Goal: Check status: Check status

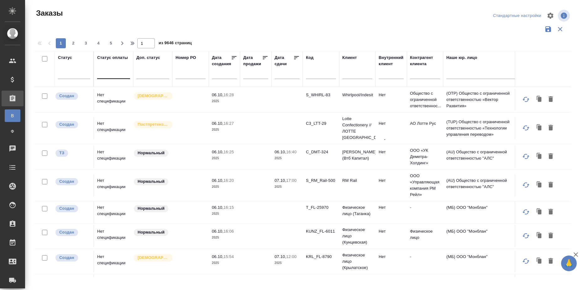
click at [108, 73] on div at bounding box center [113, 72] width 33 height 9
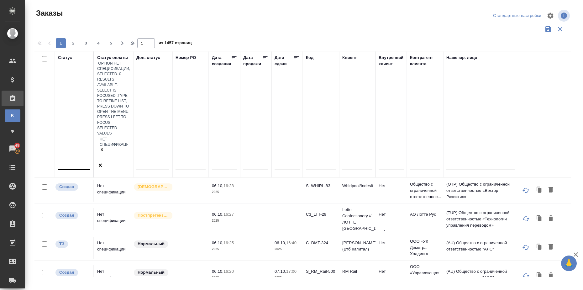
click at [72, 158] on div at bounding box center [74, 164] width 32 height 12
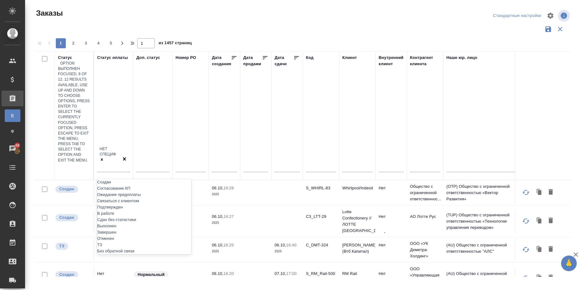
click at [130, 223] on div "Выполнен" at bounding box center [144, 226] width 94 height 6
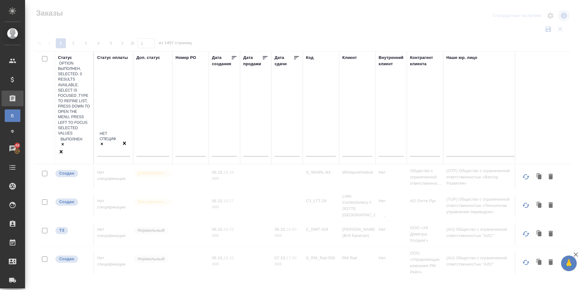
click at [73, 136] on div "Выполнен" at bounding box center [74, 142] width 32 height 13
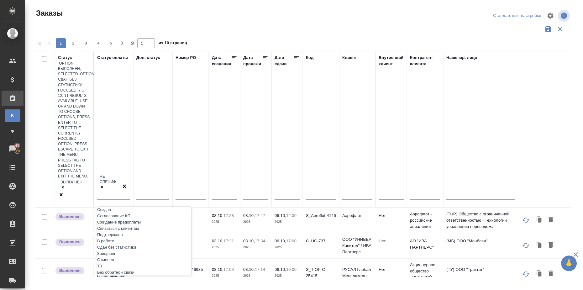
click at [128, 244] on div "Сдан без статистики" at bounding box center [144, 247] width 94 height 6
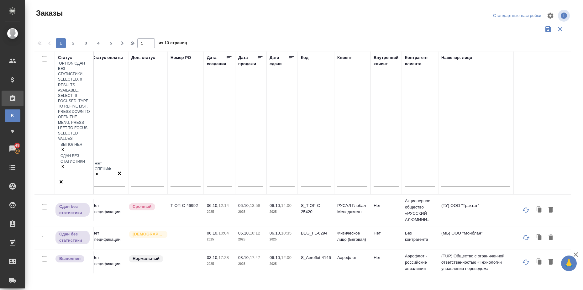
scroll to position [0, 3]
click at [290, 177] on input "text" at bounding box center [285, 181] width 21 height 9
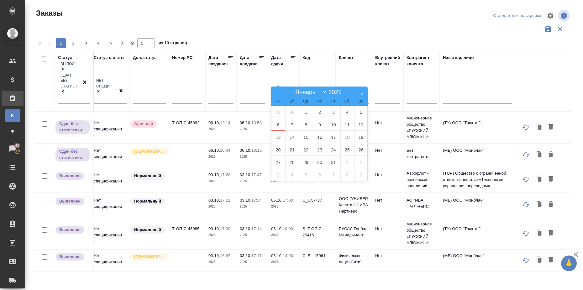
click at [277, 92] on icon at bounding box center [276, 93] width 4 height 4
select select "8"
click at [276, 112] on span "1" at bounding box center [279, 112] width 14 height 12
type div "[DATE]T21:00:00.000Z"
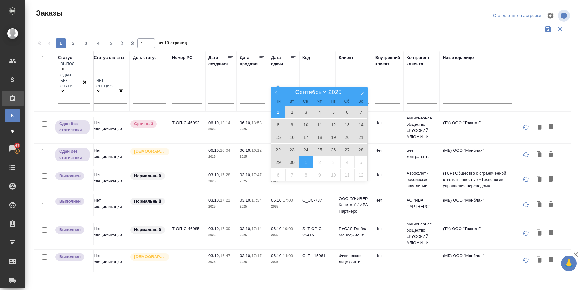
click at [305, 161] on span "1" at bounding box center [306, 162] width 14 height 12
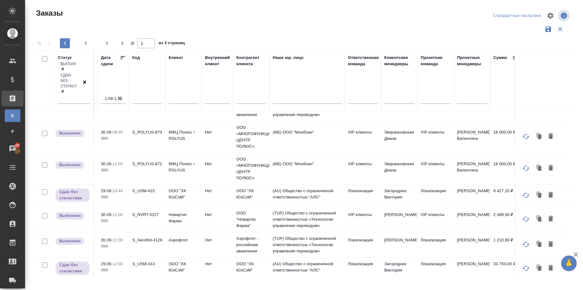
scroll to position [157, 174]
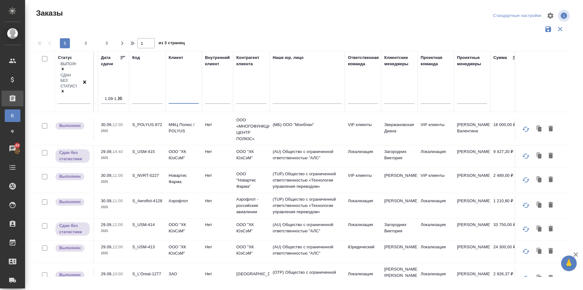
click at [184, 96] on input "text" at bounding box center [184, 100] width 30 height 8
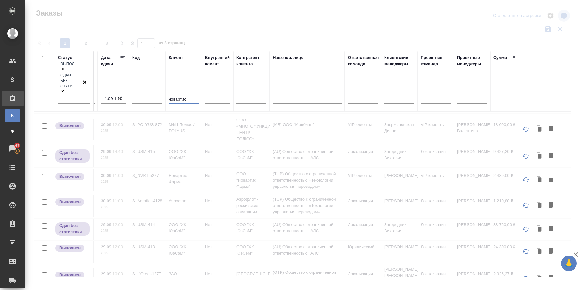
type input "новартис"
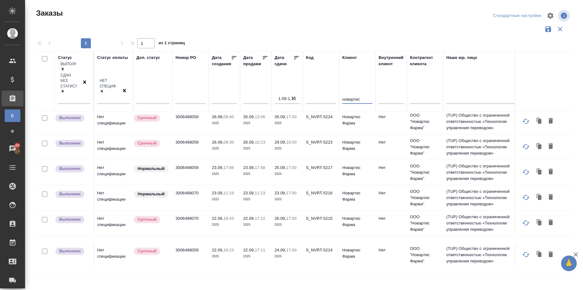
scroll to position [0, 0]
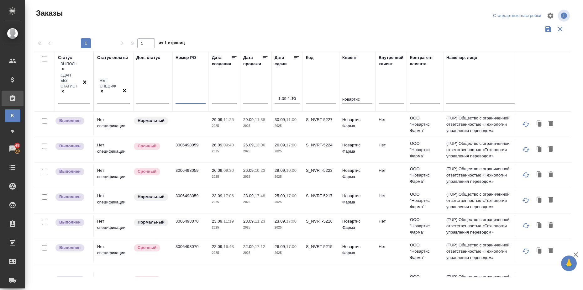
click at [196, 96] on input "text" at bounding box center [191, 100] width 30 height 8
click at [193, 93] on div at bounding box center [191, 100] width 30 height 15
click at [194, 96] on input "text" at bounding box center [191, 100] width 30 height 8
click at [297, 57] on icon at bounding box center [296, 58] width 6 height 6
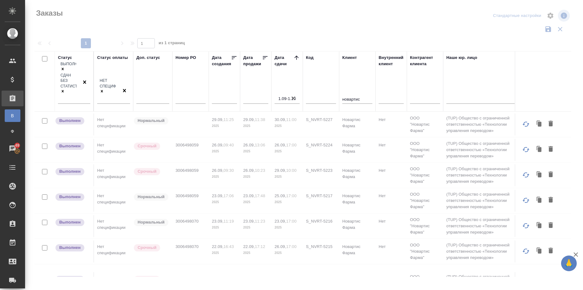
click at [296, 57] on icon at bounding box center [296, 58] width 6 height 6
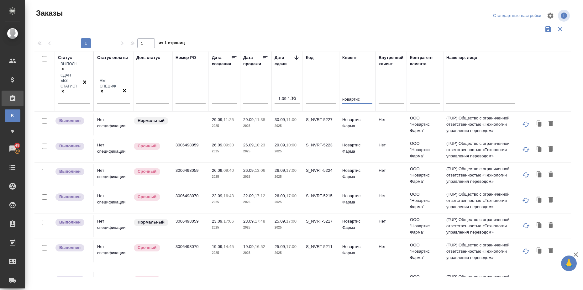
drag, startPoint x: 361, startPoint y: 80, endPoint x: 342, endPoint y: 81, distance: 19.8
click at [342, 81] on th "Клиент новартис" at bounding box center [357, 81] width 36 height 61
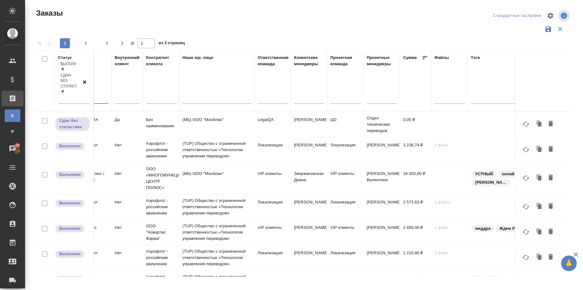
scroll to position [0, 284]
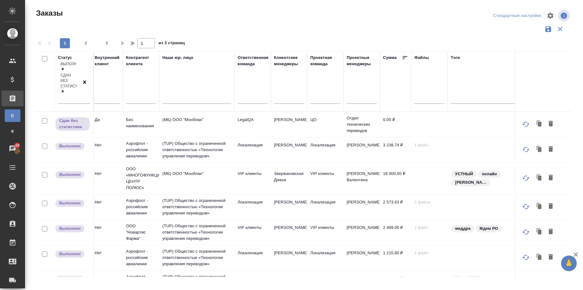
click at [406, 57] on icon at bounding box center [405, 58] width 6 height 6
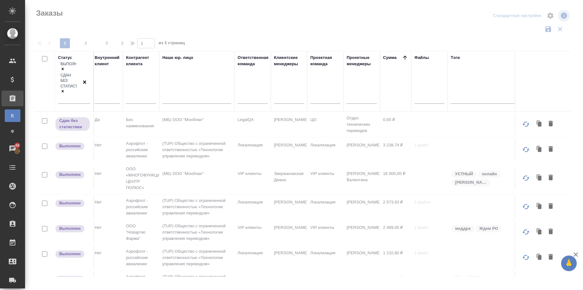
click at [405, 57] on icon at bounding box center [405, 58] width 6 height 6
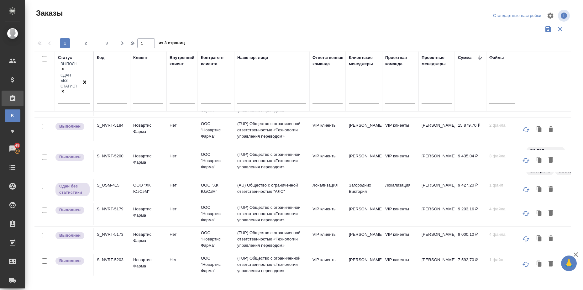
scroll to position [525, 209]
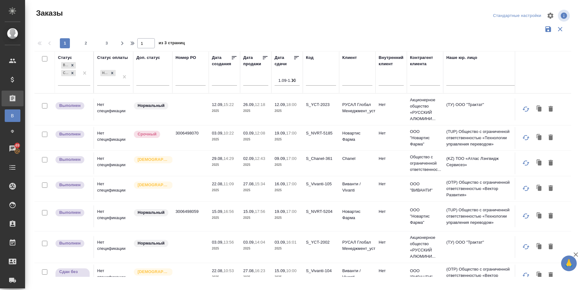
scroll to position [525, 209]
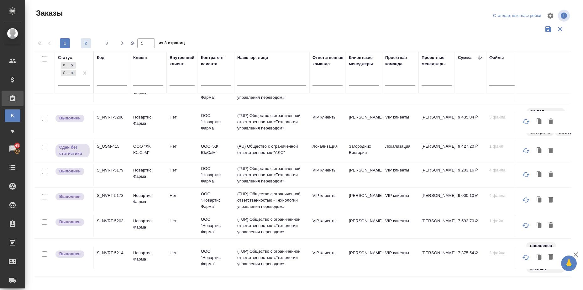
click at [87, 40] on button "2" at bounding box center [86, 43] width 10 height 10
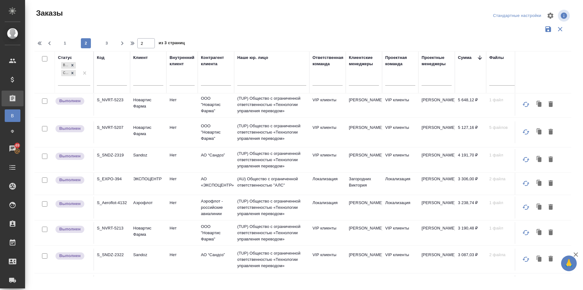
scroll to position [0, 209]
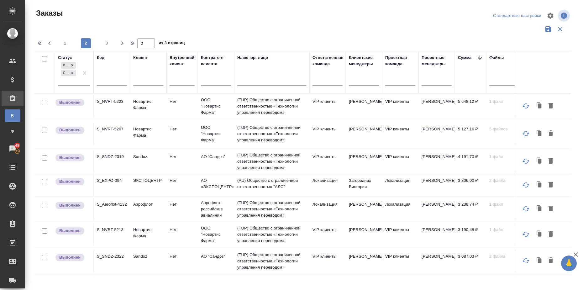
click at [479, 57] on icon at bounding box center [480, 58] width 6 height 6
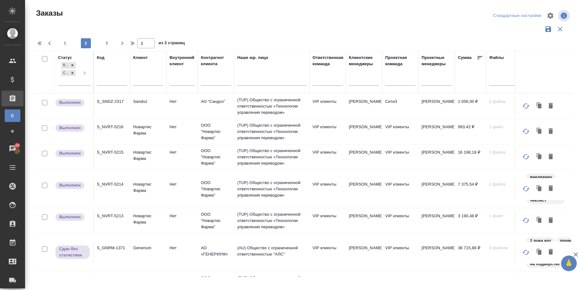
click at [479, 57] on icon at bounding box center [480, 58] width 6 height 6
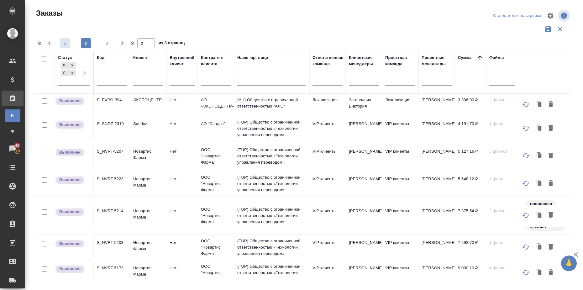
click at [64, 42] on span "1" at bounding box center [65, 43] width 10 height 6
type input "1"
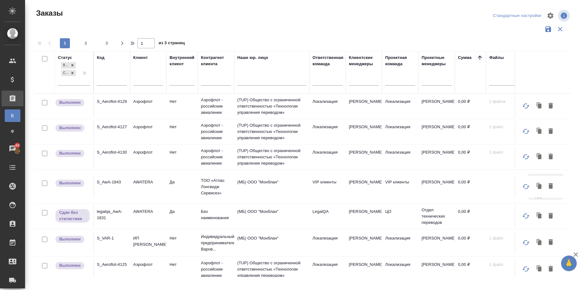
click at [479, 57] on icon at bounding box center [480, 57] width 4 height 4
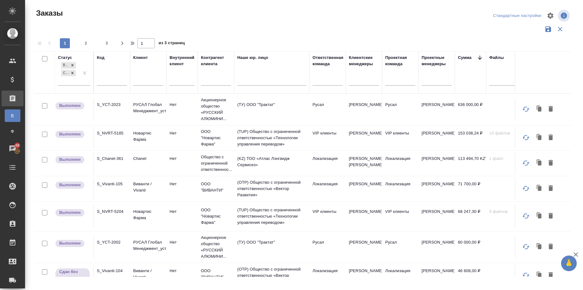
click at [147, 80] on input "text" at bounding box center [148, 82] width 30 height 8
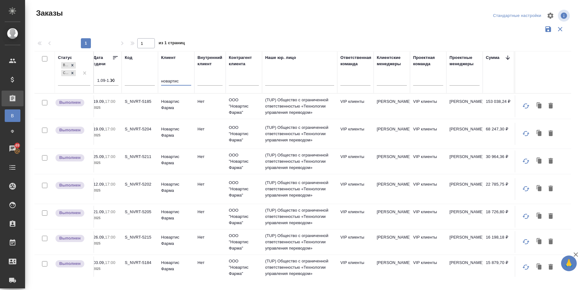
scroll to position [0, 181]
type input "новартис"
